Goal: Task Accomplishment & Management: Manage account settings

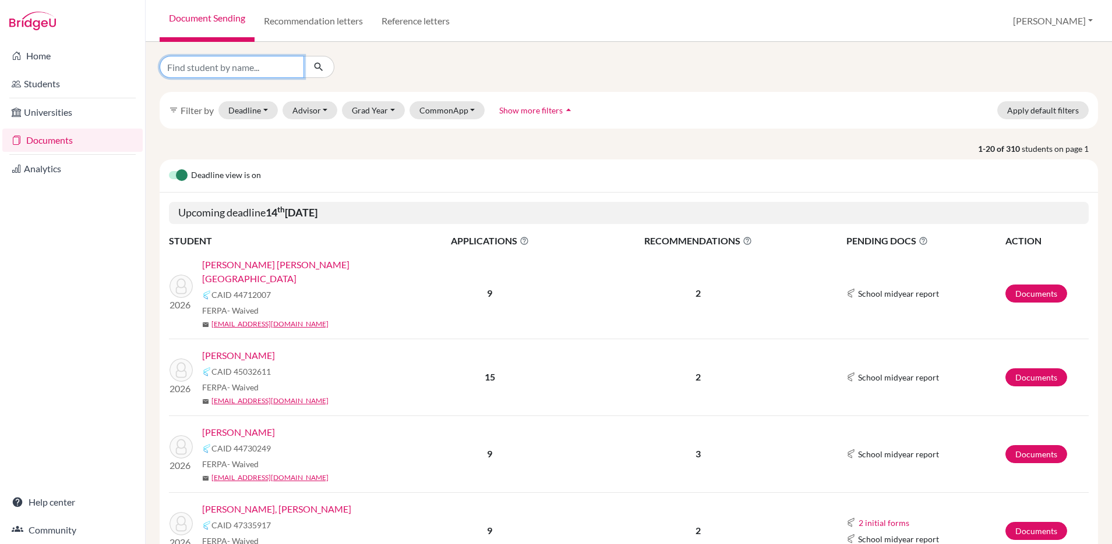
click at [259, 68] on input "Find student by name..." at bounding box center [232, 67] width 144 height 22
type input "avery"
click button "submit" at bounding box center [318, 67] width 31 height 22
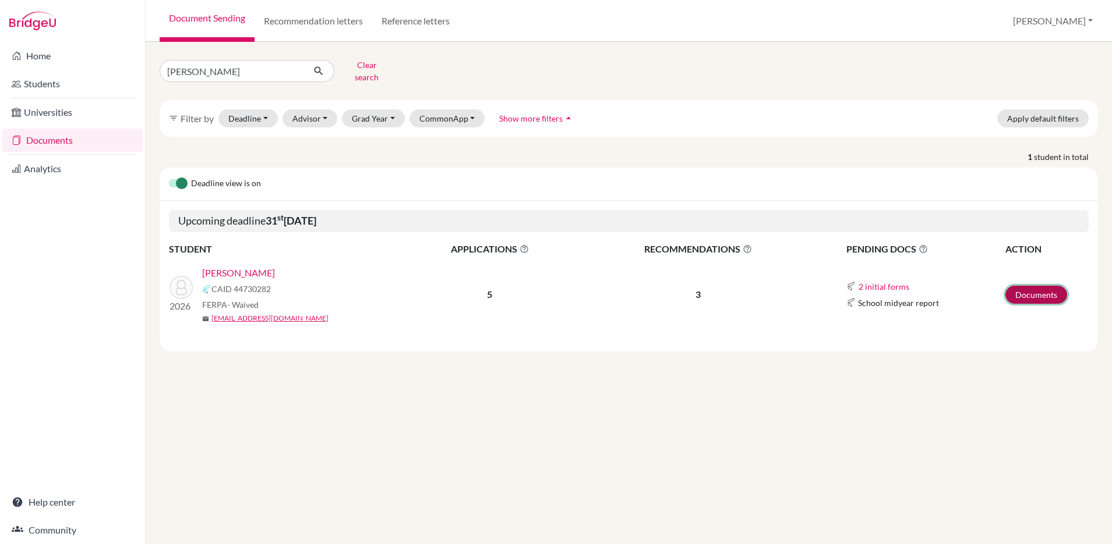
click at [1027, 286] on link "Documents" at bounding box center [1036, 295] width 62 height 18
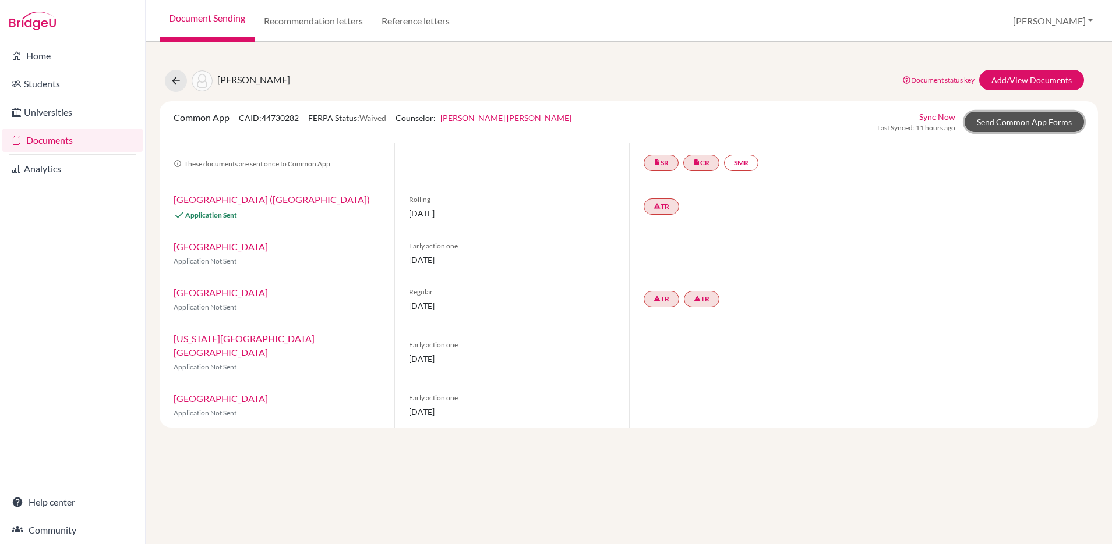
click at [1006, 125] on link "Send Common App Forms" at bounding box center [1023, 122] width 119 height 20
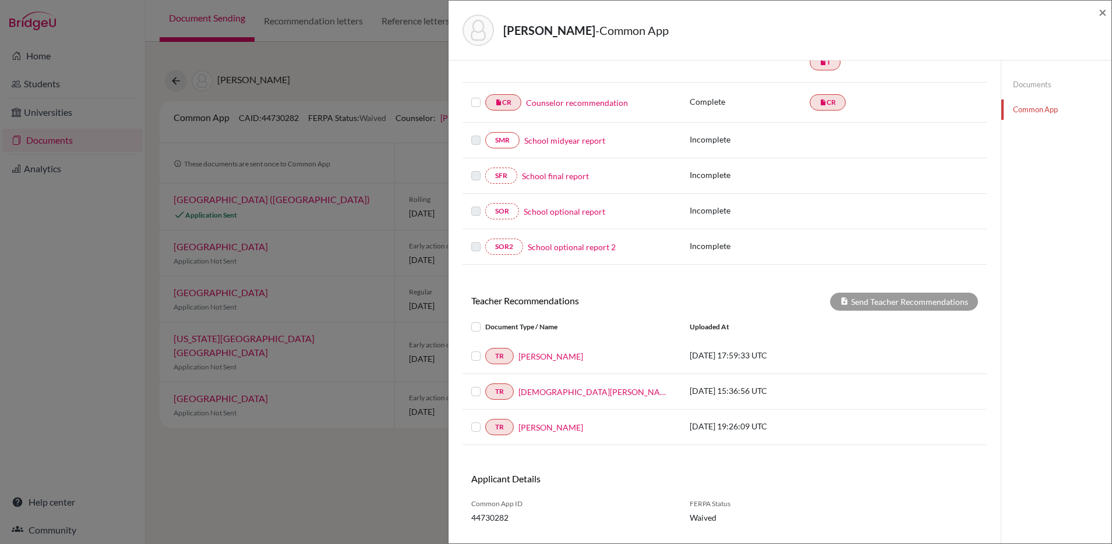
scroll to position [204, 0]
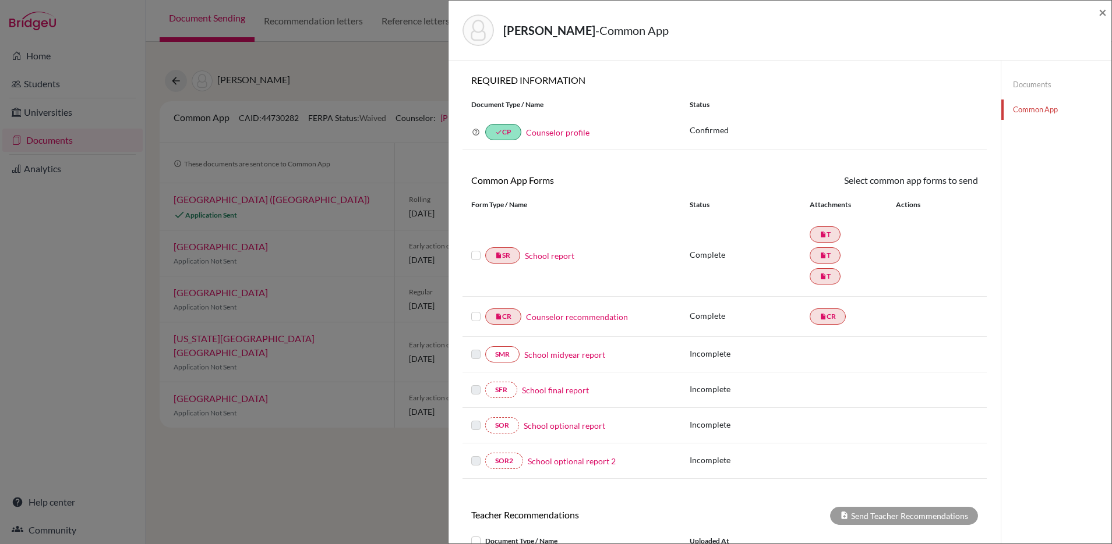
click at [475, 249] on label at bounding box center [475, 249] width 9 height 0
click at [0, 0] on input "checkbox" at bounding box center [0, 0] width 0 height 0
click at [958, 181] on link "Send" at bounding box center [953, 183] width 48 height 18
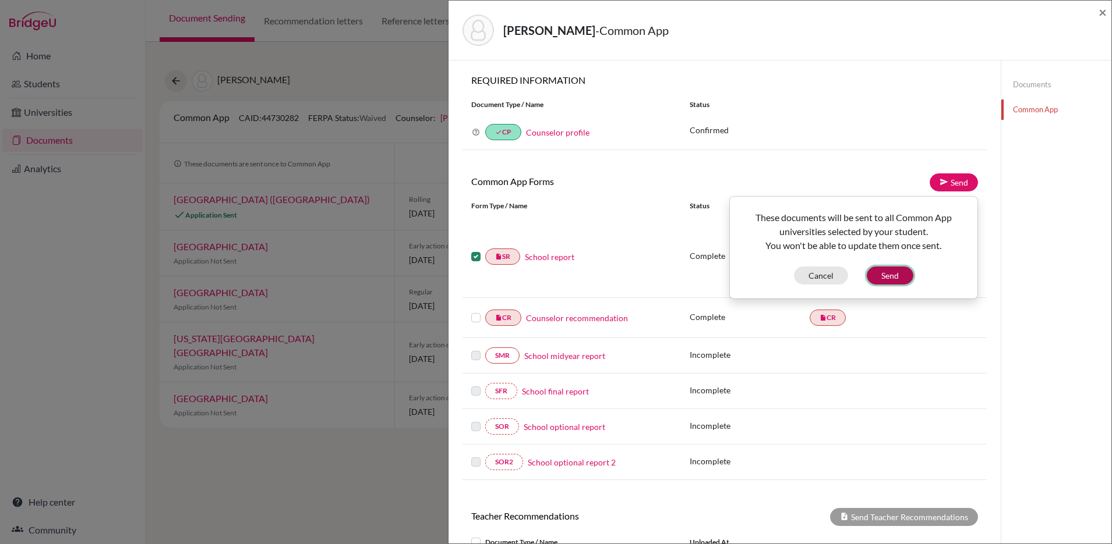
click at [894, 273] on button "Send" at bounding box center [889, 276] width 47 height 18
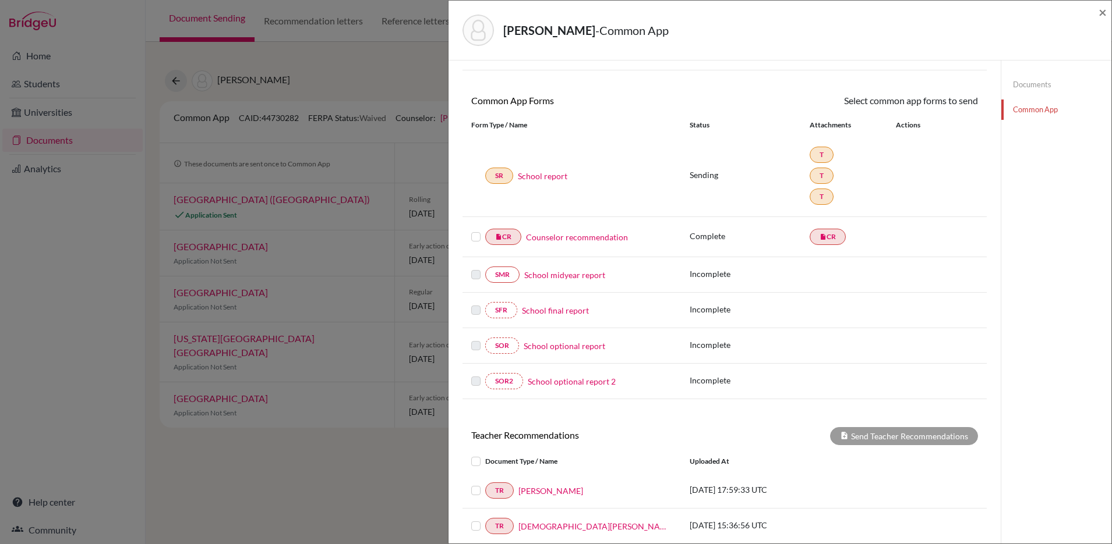
scroll to position [86, 0]
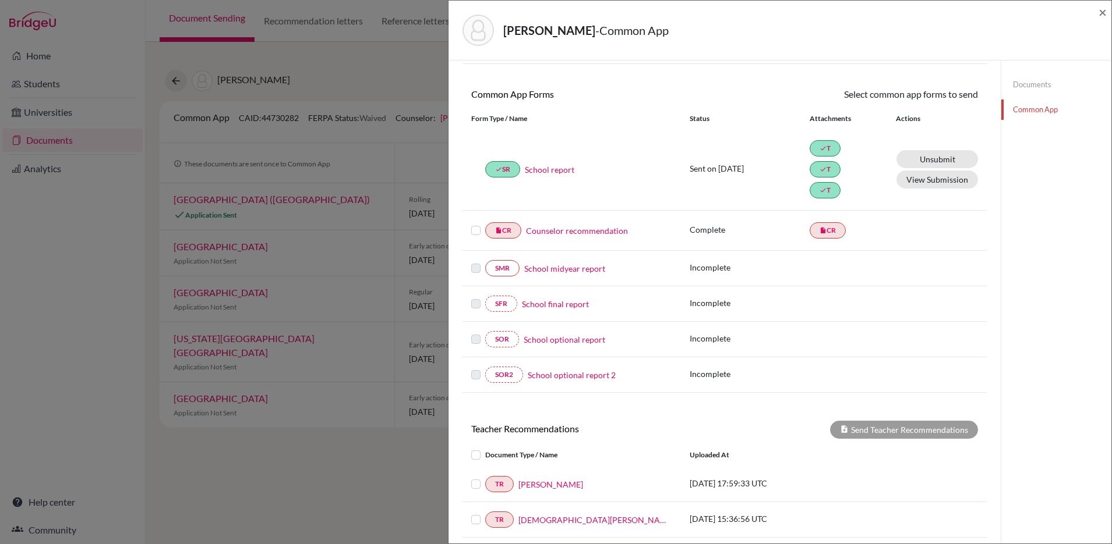
click at [474, 224] on label at bounding box center [475, 224] width 9 height 0
click at [0, 0] on input "checkbox" at bounding box center [0, 0] width 0 height 0
click at [950, 98] on link "Send" at bounding box center [953, 95] width 48 height 18
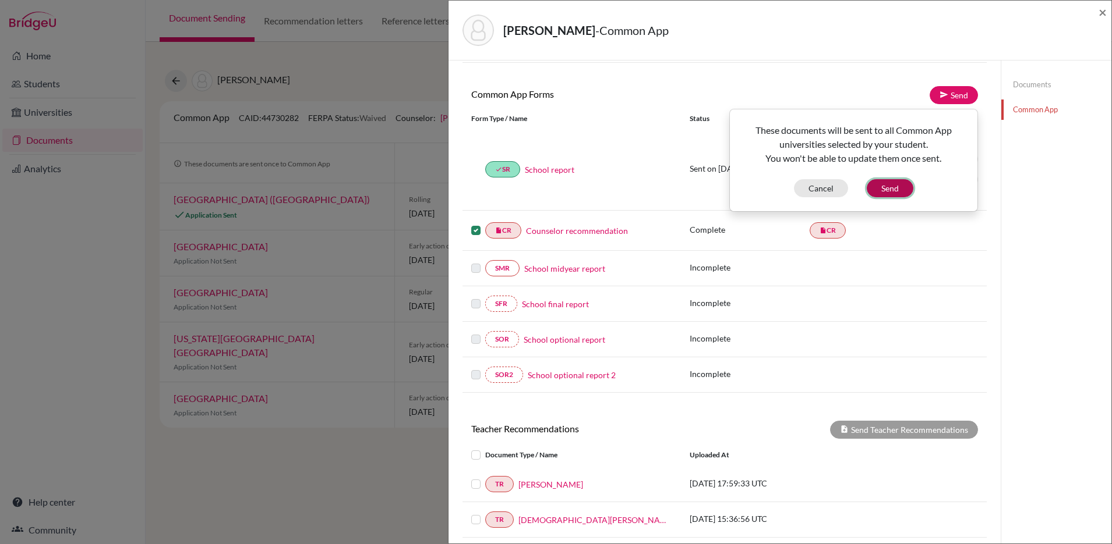
click at [893, 190] on button "Send" at bounding box center [889, 188] width 47 height 18
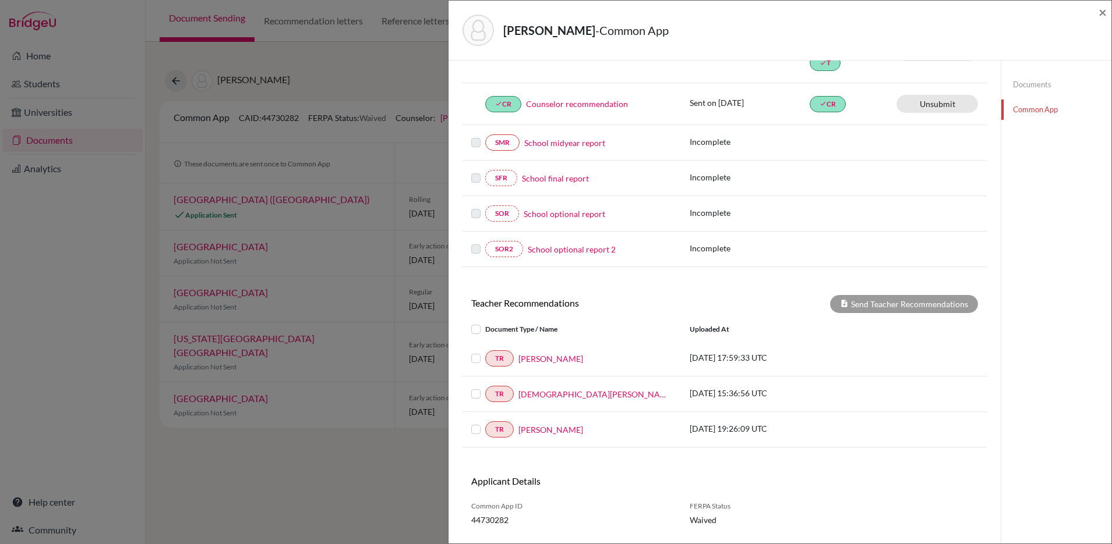
scroll to position [243, 0]
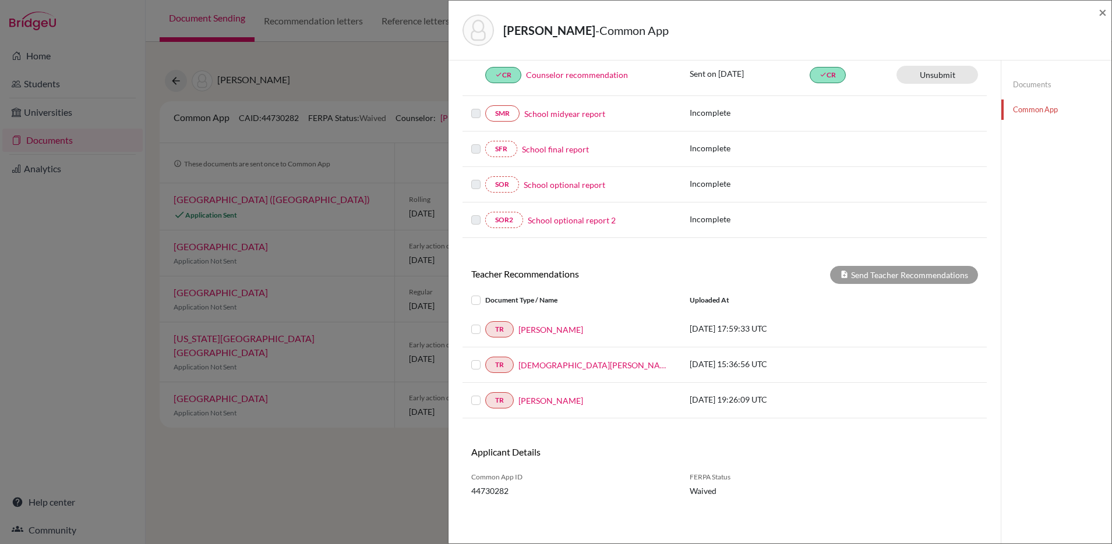
click at [485, 293] on label at bounding box center [485, 293] width 0 height 0
click at [0, 0] on input "checkbox" at bounding box center [0, 0] width 0 height 0
click at [902, 277] on button "Send Teacher Recommendations" at bounding box center [904, 275] width 148 height 18
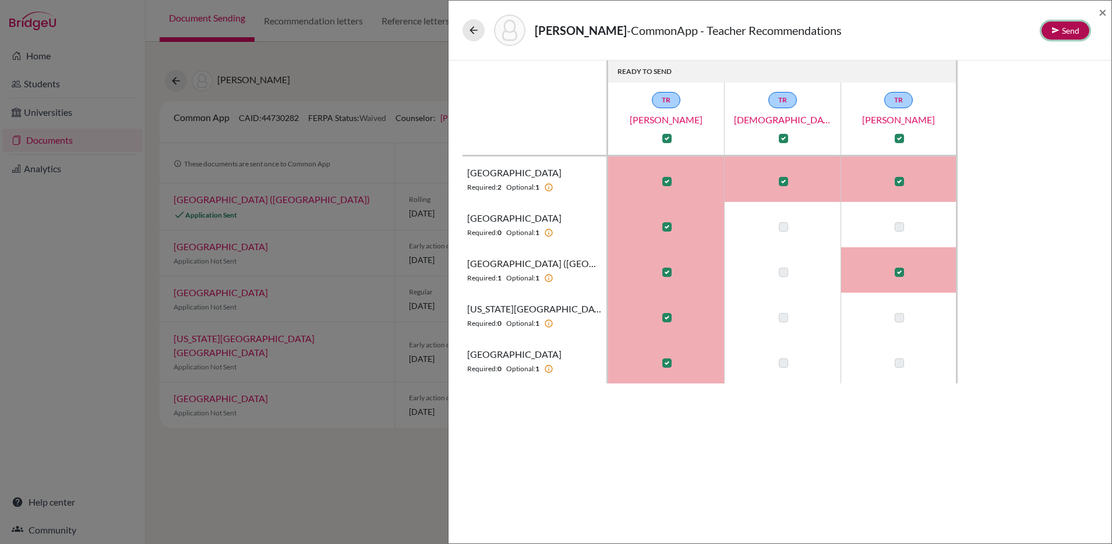
click at [1068, 30] on button "Send" at bounding box center [1065, 31] width 48 height 18
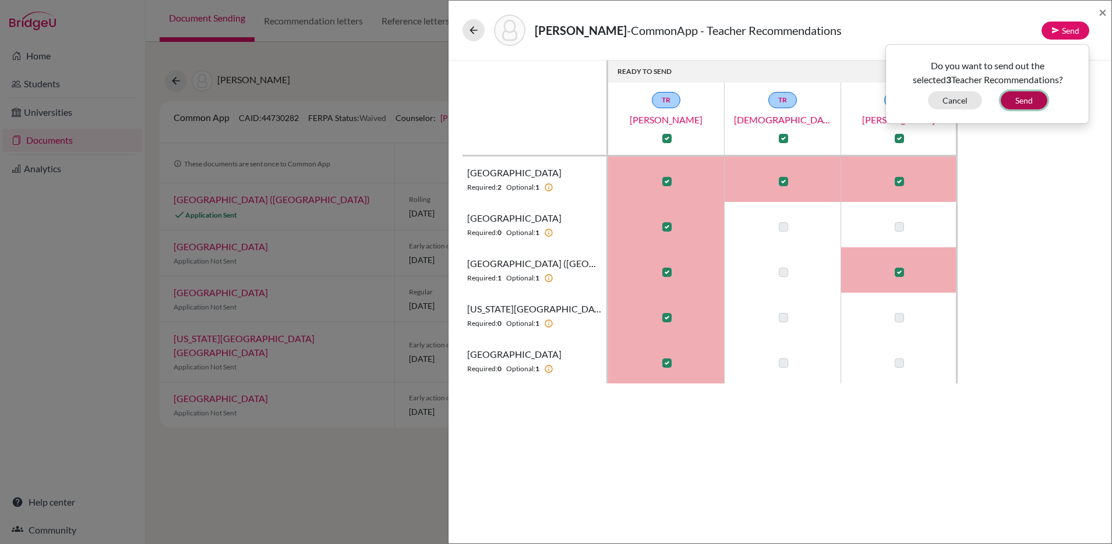
click at [1025, 100] on button "Send" at bounding box center [1023, 100] width 47 height 18
checkbox input "false"
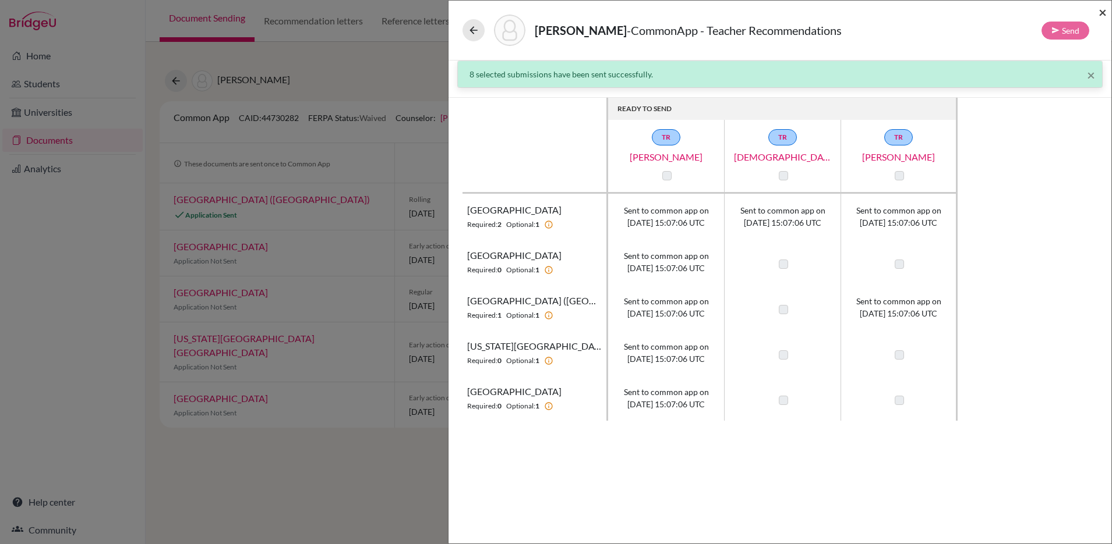
click at [1105, 11] on span "×" at bounding box center [1102, 11] width 8 height 17
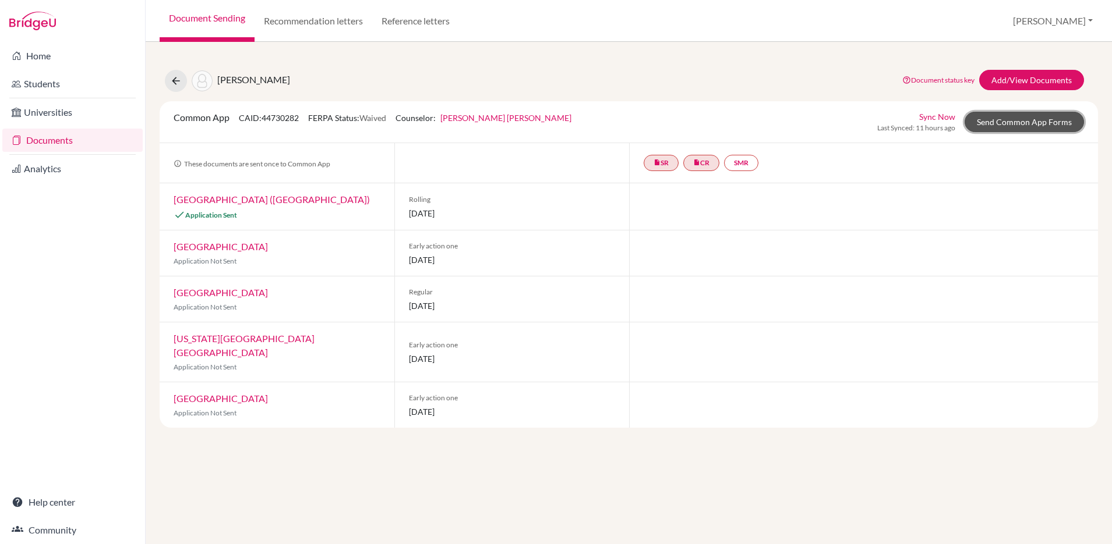
click at [1000, 122] on link "Send Common App Forms" at bounding box center [1023, 122] width 119 height 20
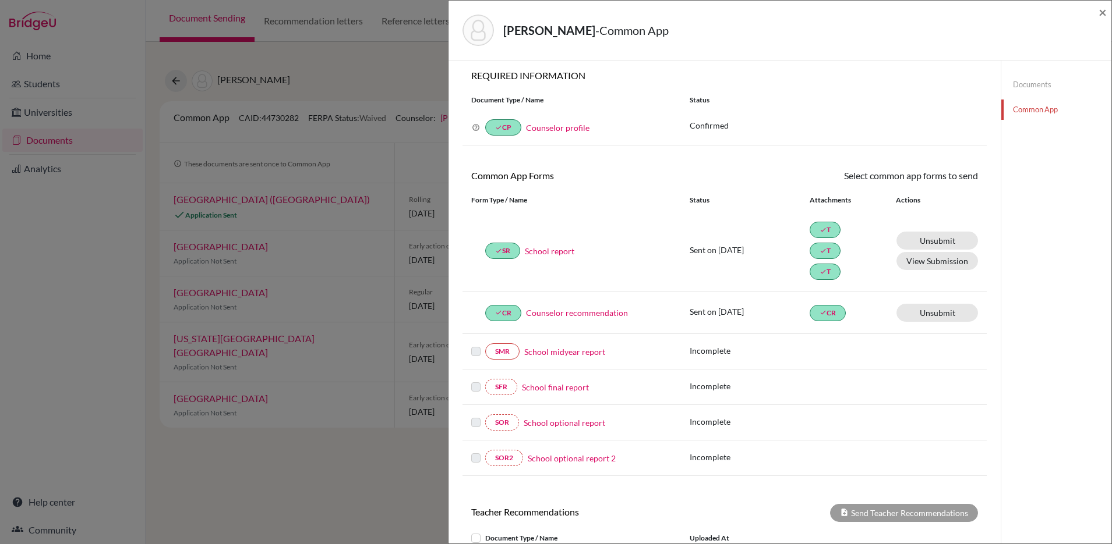
scroll to position [6, 0]
click at [1102, 11] on span "×" at bounding box center [1102, 11] width 8 height 17
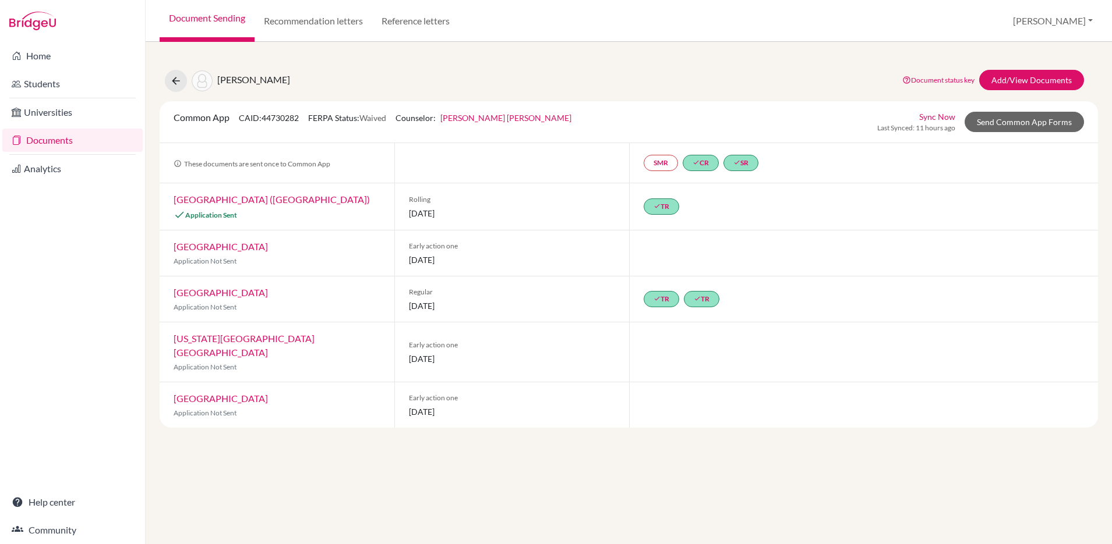
click at [38, 139] on link "Documents" at bounding box center [72, 140] width 140 height 23
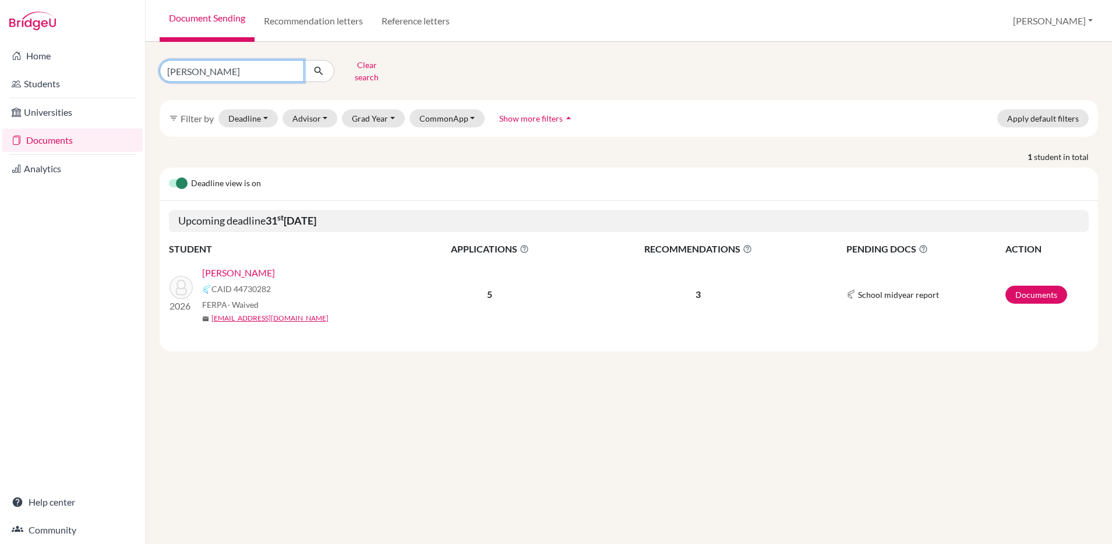
click at [231, 66] on input "[PERSON_NAME]" at bounding box center [232, 71] width 144 height 22
drag, startPoint x: 231, startPoint y: 66, endPoint x: 121, endPoint y: 67, distance: 110.6
click at [121, 67] on div "Home Students Universities Documents Analytics Help center Community Document S…" at bounding box center [556, 272] width 1112 height 544
type input "sofia"
click at [313, 69] on icon "submit" at bounding box center [319, 71] width 12 height 12
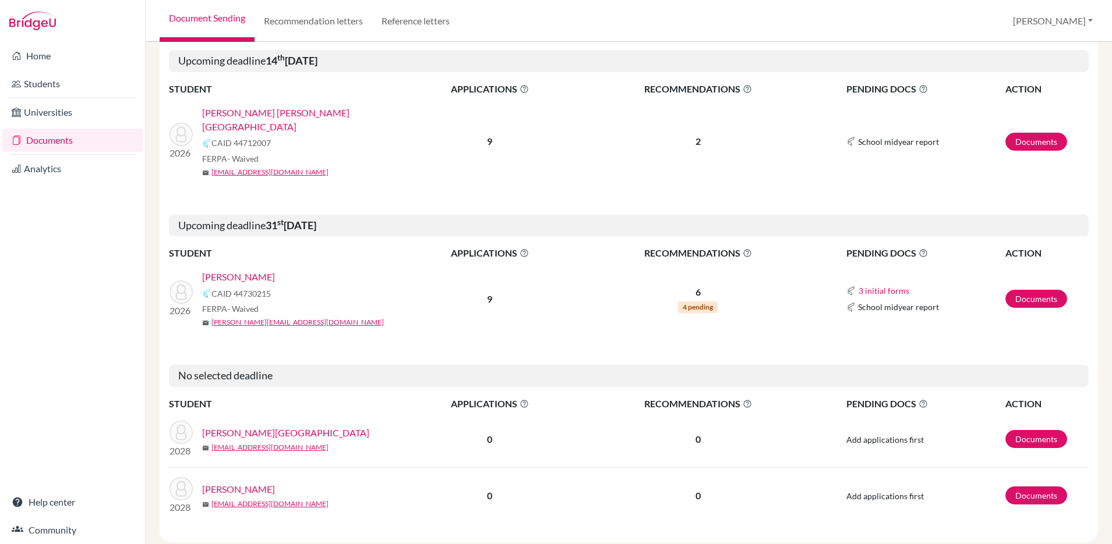
scroll to position [161, 0]
click at [254, 269] on link "[PERSON_NAME]" at bounding box center [238, 276] width 73 height 14
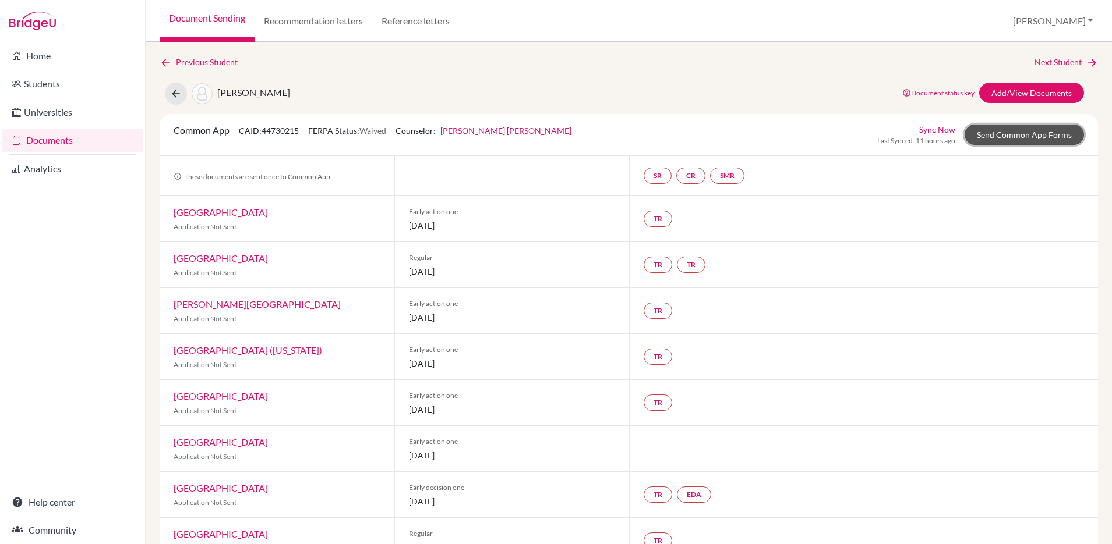
click at [1020, 135] on link "Send Common App Forms" at bounding box center [1023, 135] width 119 height 20
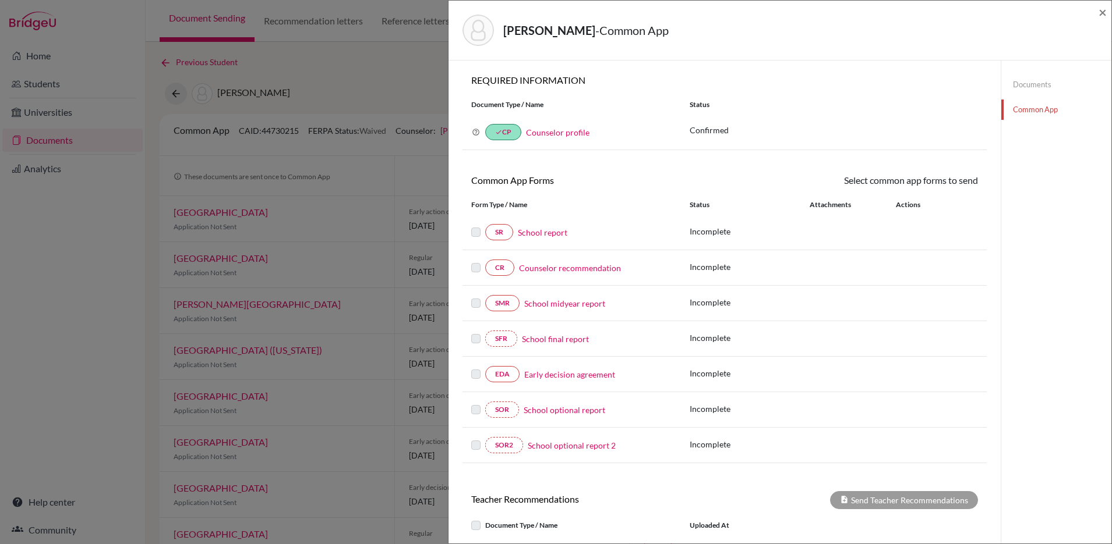
click at [1031, 87] on link "Documents" at bounding box center [1056, 85] width 110 height 20
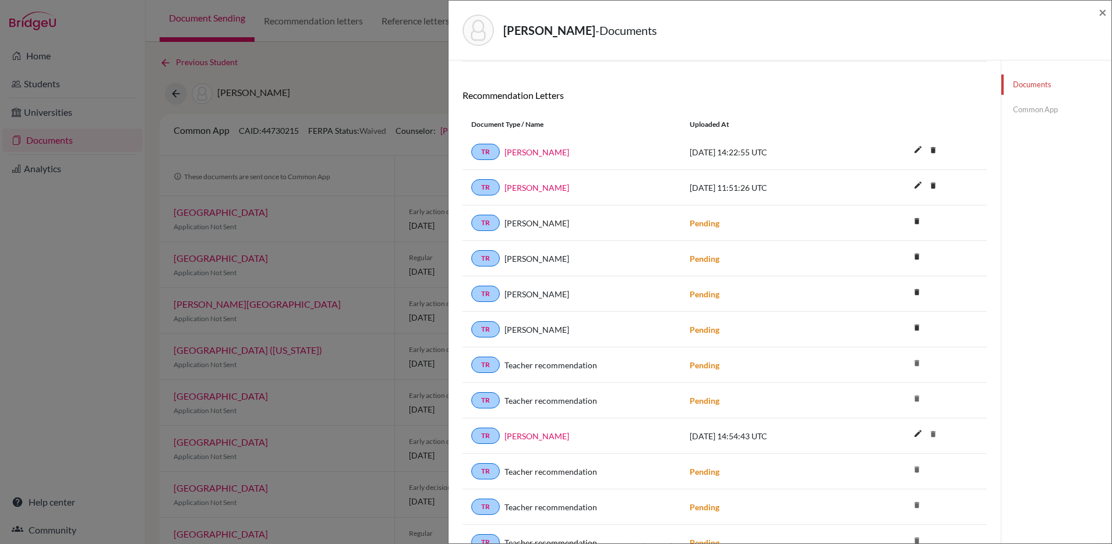
scroll to position [127, 0]
click at [915, 221] on icon "delete" at bounding box center [916, 220] width 17 height 17
click at [886, 288] on button "Delete" at bounding box center [880, 286] width 53 height 18
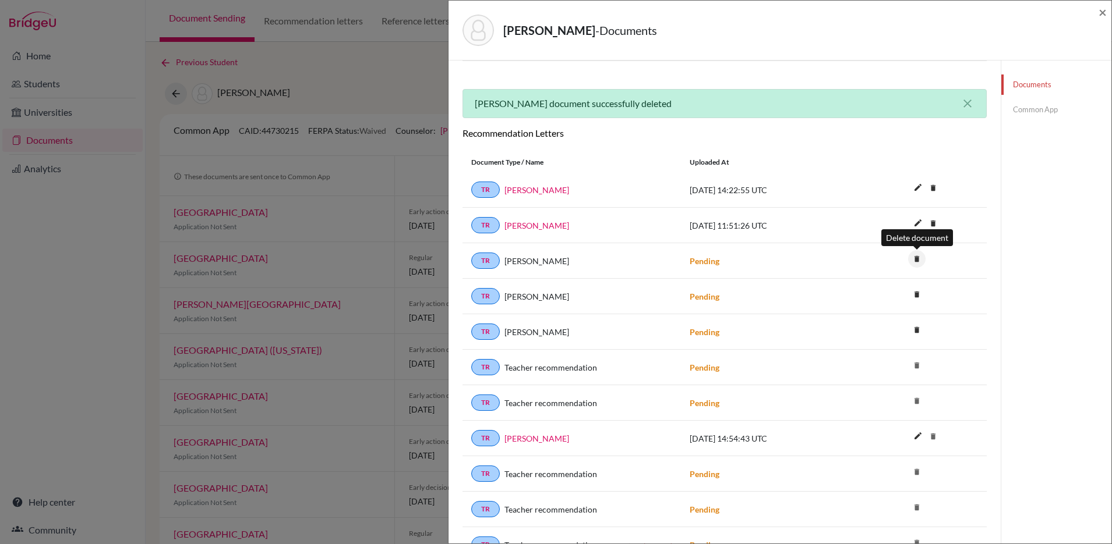
click at [918, 264] on icon "delete" at bounding box center [916, 258] width 17 height 17
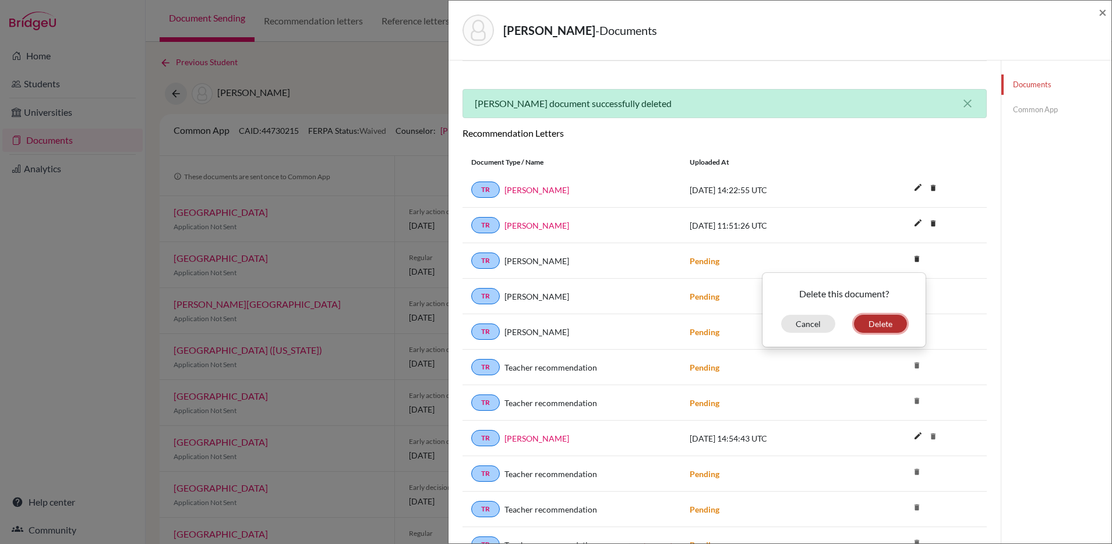
click at [881, 320] on button "Delete" at bounding box center [880, 324] width 53 height 18
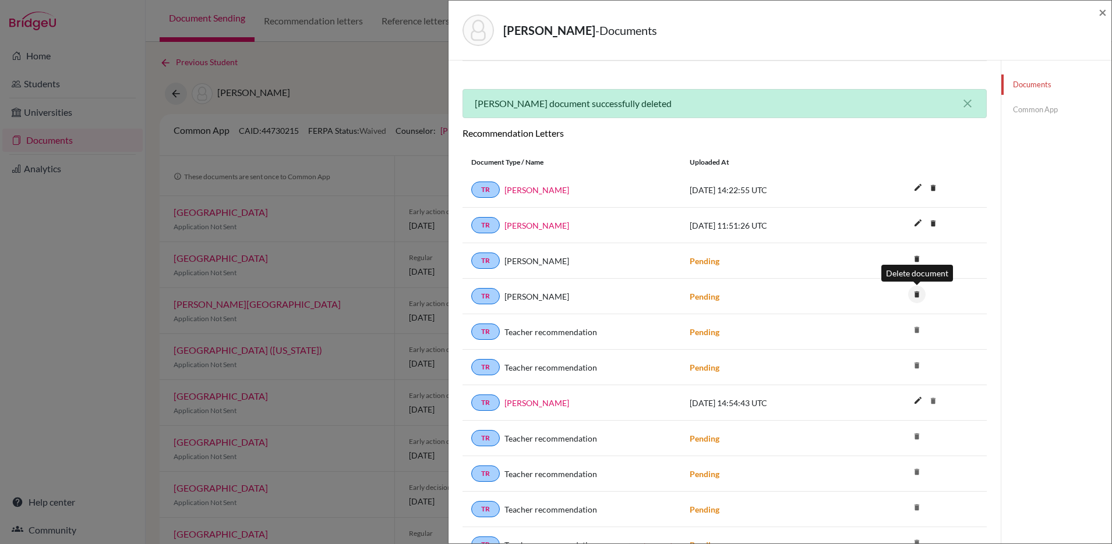
click at [914, 292] on icon "delete" at bounding box center [916, 294] width 17 height 17
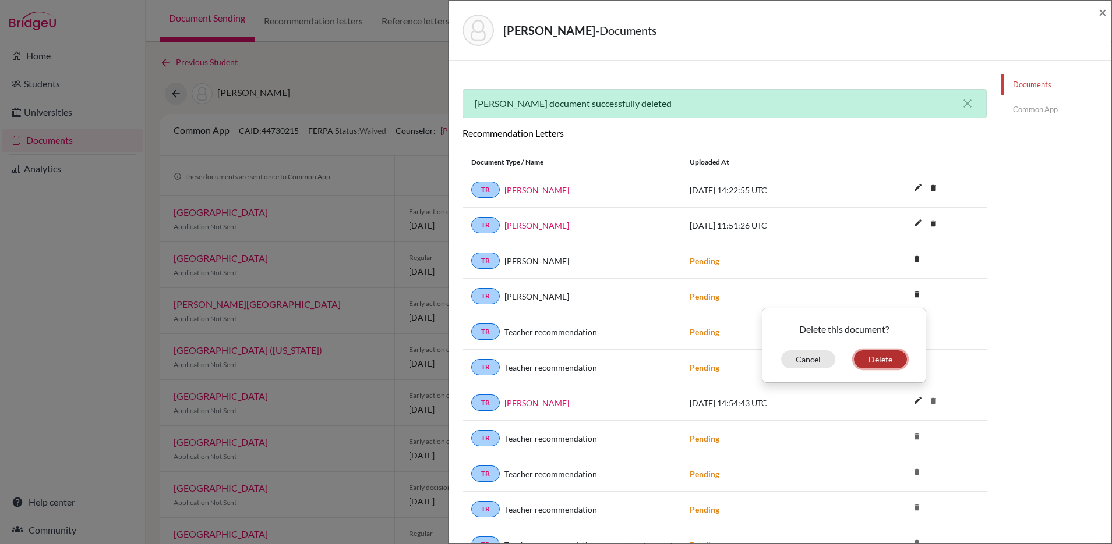
click at [882, 362] on button "Delete" at bounding box center [880, 360] width 53 height 18
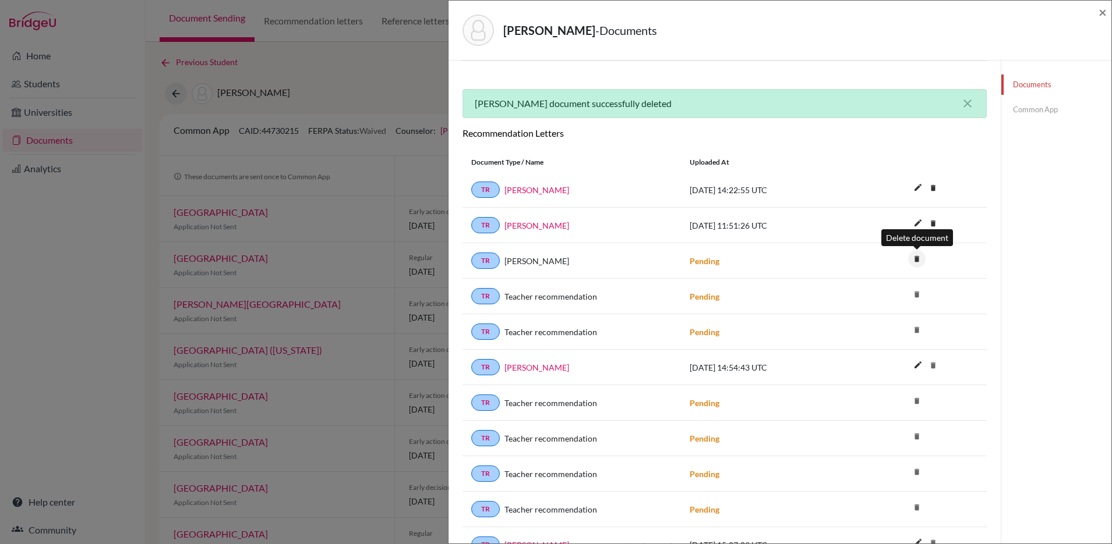
click at [912, 259] on icon "delete" at bounding box center [916, 258] width 17 height 17
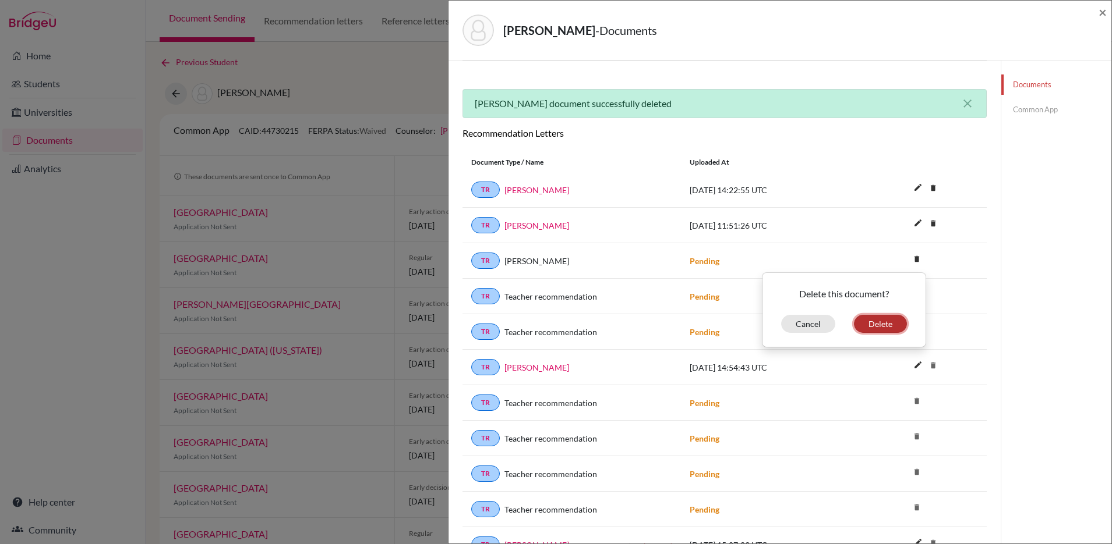
click at [877, 326] on button "Delete" at bounding box center [880, 324] width 53 height 18
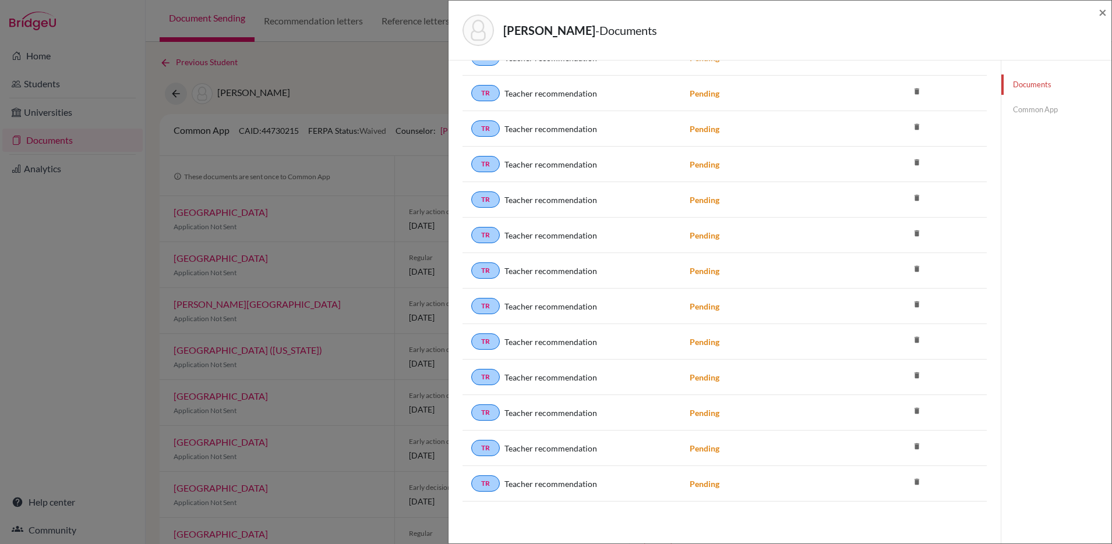
scroll to position [1111, 0]
click at [918, 489] on icon "delete" at bounding box center [916, 481] width 17 height 17
click at [916, 483] on icon "delete" at bounding box center [916, 483] width 17 height 17
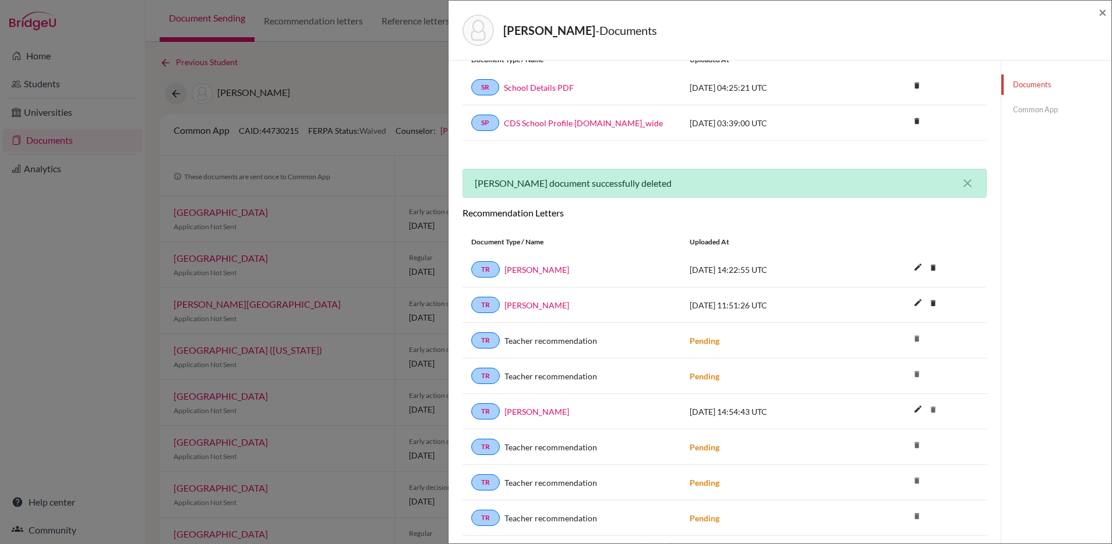
scroll to position [130, 0]
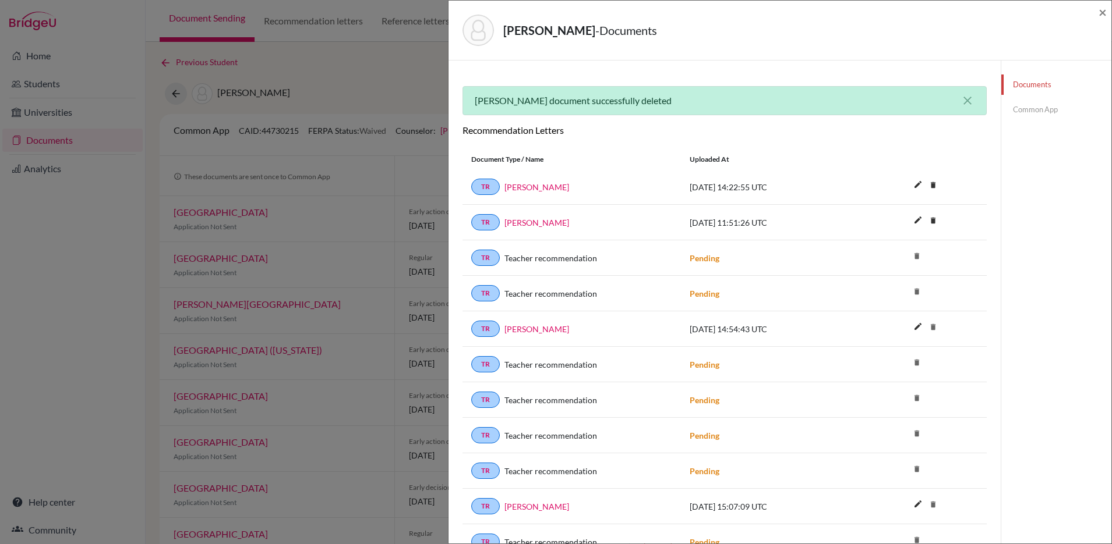
click at [918, 257] on icon "delete" at bounding box center [916, 255] width 17 height 17
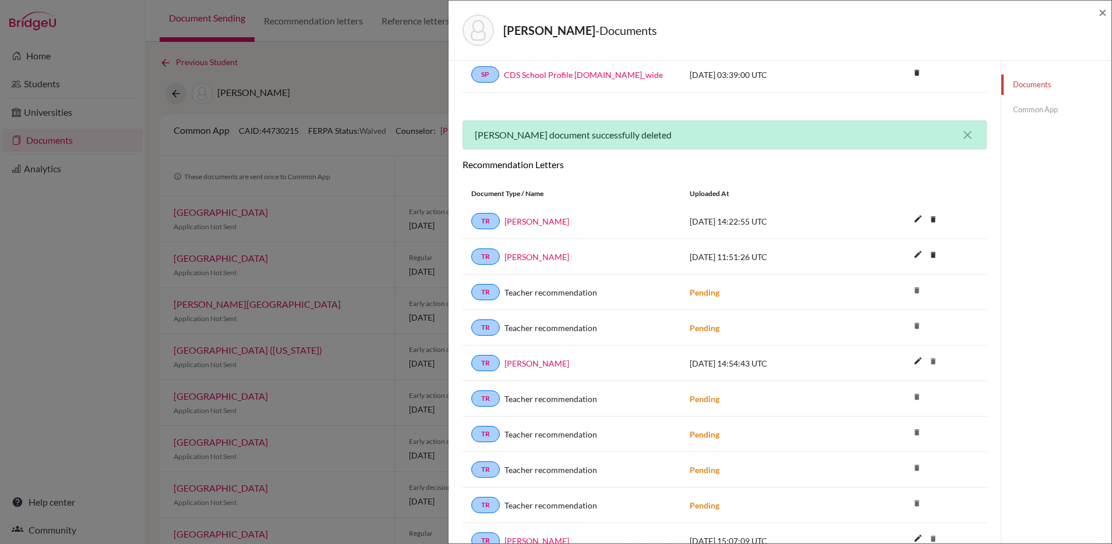
scroll to position [105, 0]
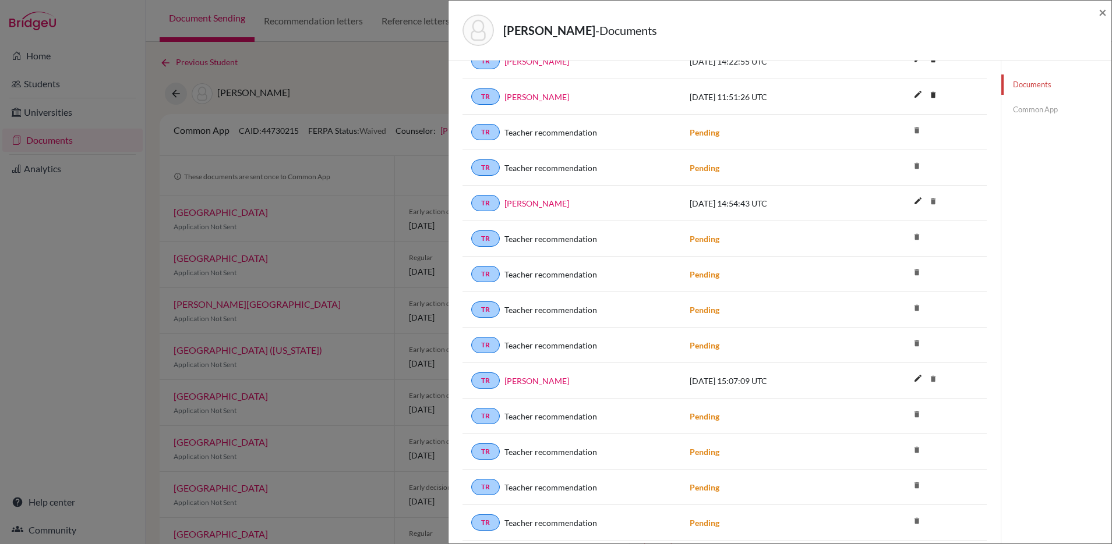
scroll to position [218, 0]
click at [916, 235] on icon "delete" at bounding box center [916, 235] width 17 height 17
click at [916, 270] on icon "delete" at bounding box center [916, 271] width 17 height 17
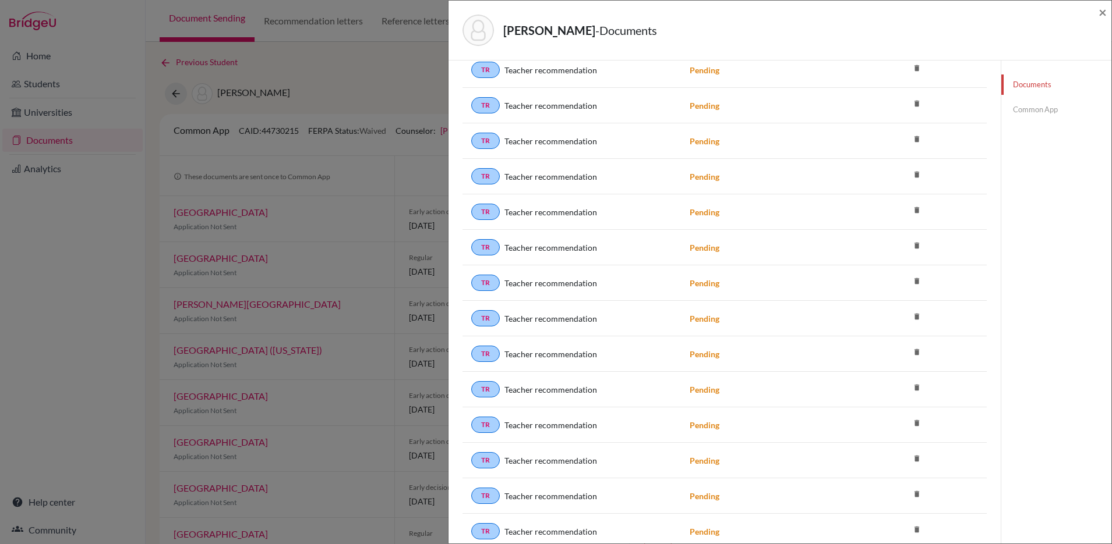
scroll to position [1073, 0]
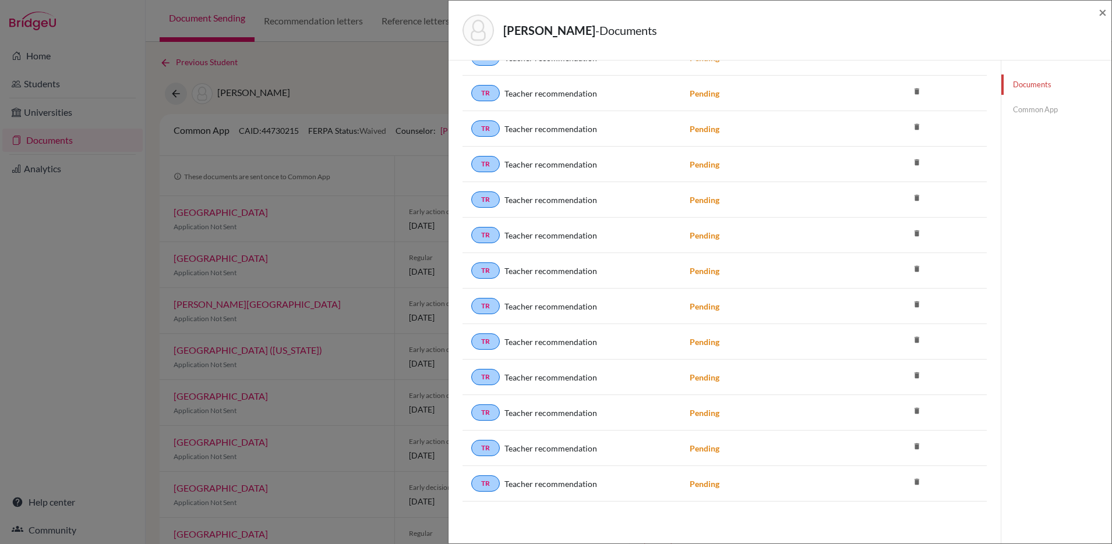
click at [917, 304] on icon "delete" at bounding box center [916, 304] width 17 height 17
click at [1029, 110] on link "Common App" at bounding box center [1056, 110] width 110 height 20
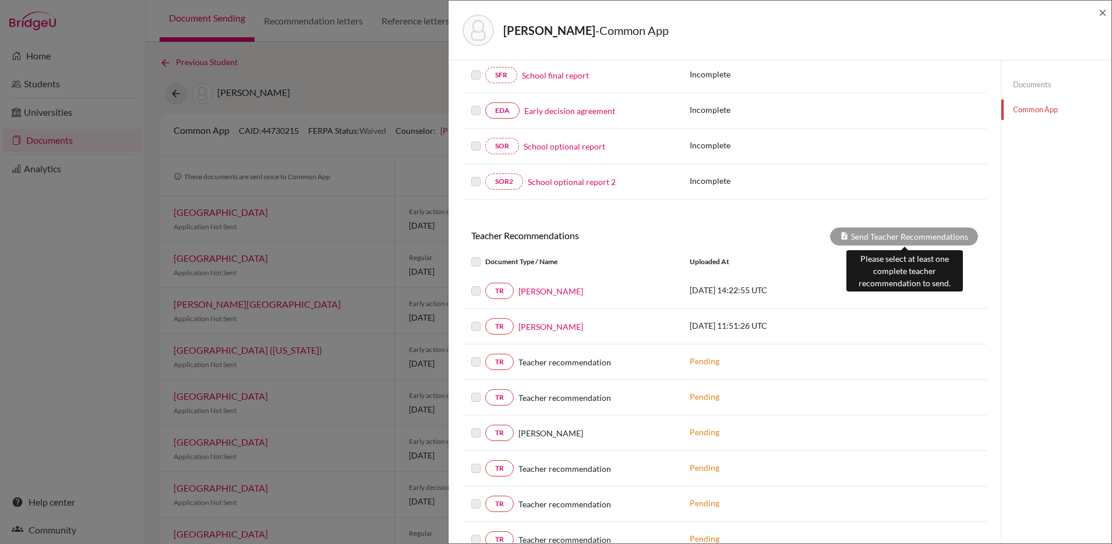
scroll to position [263, 0]
click at [1033, 82] on link "Documents" at bounding box center [1056, 85] width 110 height 20
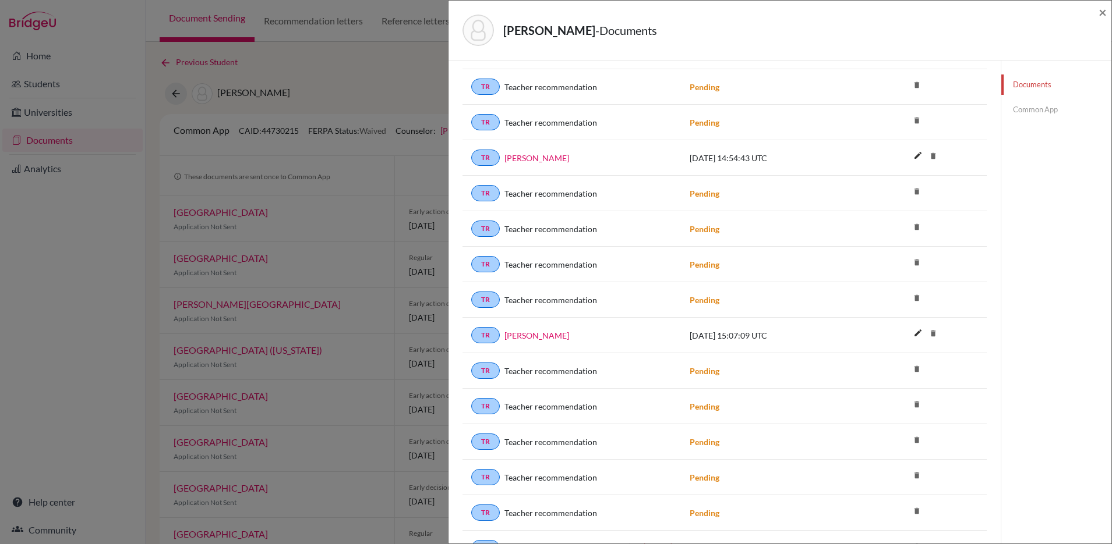
click at [918, 193] on icon "delete" at bounding box center [916, 191] width 17 height 17
